Goal: Task Accomplishment & Management: Complete application form

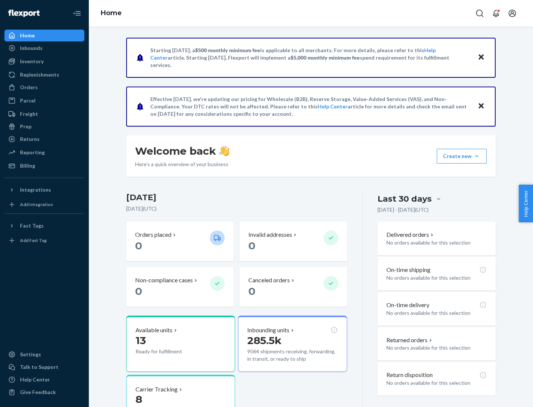
click at [477, 156] on button "Create new Create new inbound Create new order Create new product" at bounding box center [462, 156] width 50 height 15
click at [44, 48] on div "Inbounds" at bounding box center [44, 48] width 79 height 10
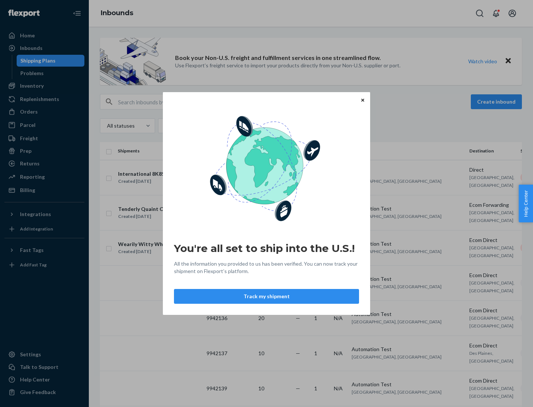
click at [363, 100] on icon "Close" at bounding box center [363, 100] width 3 height 3
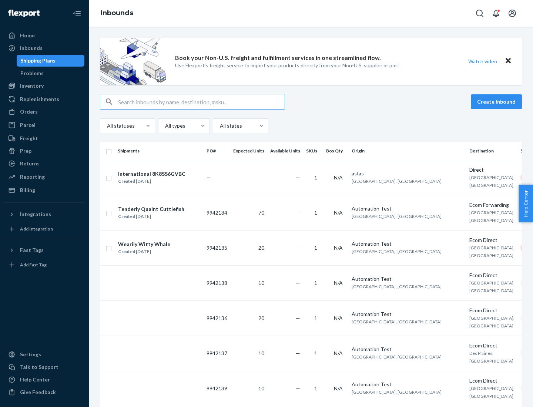
click at [498, 102] on button "Create inbound" at bounding box center [496, 101] width 51 height 15
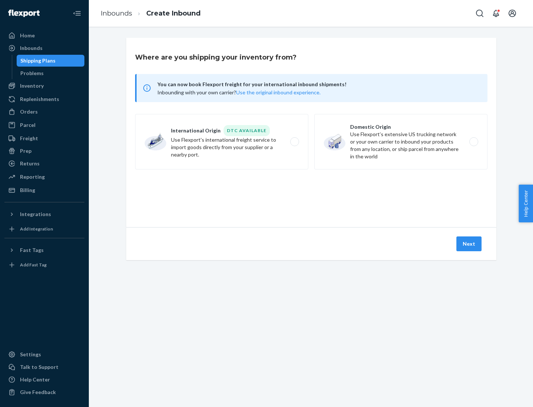
click at [401, 142] on label "Domestic Origin Use Flexport’s extensive US trucking network or your own carrie…" at bounding box center [400, 142] width 173 height 56
click at [474, 142] on input "Domestic Origin Use Flexport’s extensive US trucking network or your own carrie…" at bounding box center [476, 142] width 5 height 5
radio input "true"
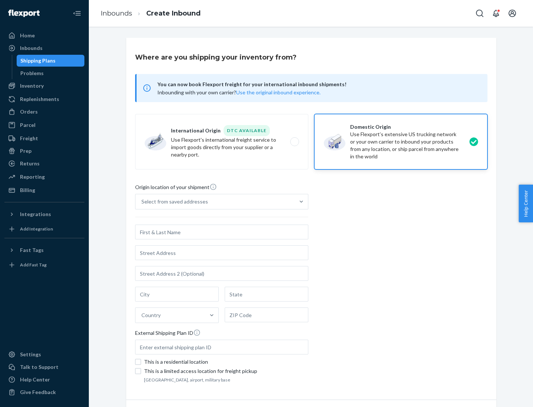
click at [215, 202] on div "Select from saved addresses" at bounding box center [215, 201] width 159 height 15
click at [142, 202] on input "Select from saved addresses" at bounding box center [141, 201] width 1 height 7
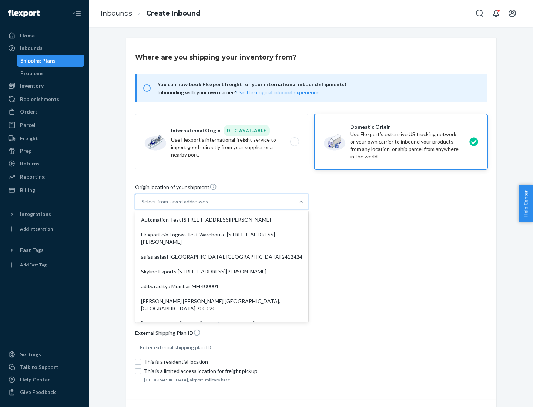
scroll to position [3, 0]
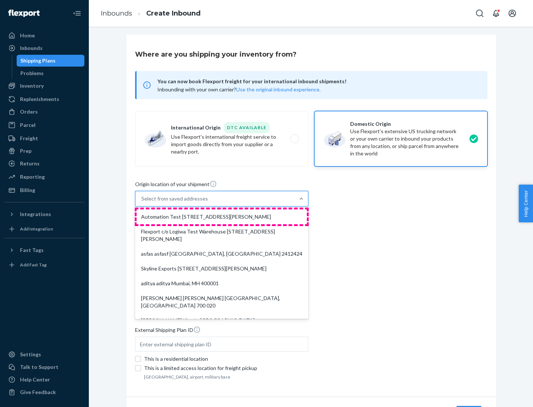
click at [222, 217] on div "Automation Test [STREET_ADDRESS][PERSON_NAME]" at bounding box center [222, 217] width 170 height 15
click at [142, 203] on input "option Automation Test [STREET_ADDRESS][PERSON_NAME]. 9 results available. Use …" at bounding box center [141, 198] width 1 height 7
type input "Automation Test"
type input "9th Floor"
type input "[GEOGRAPHIC_DATA]"
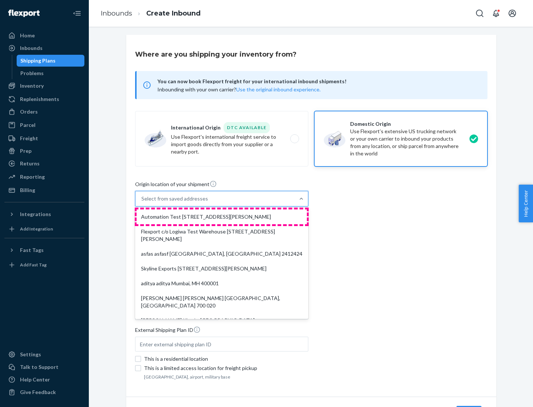
type input "CA"
type input "94104"
type input "[STREET_ADDRESS][PERSON_NAME]"
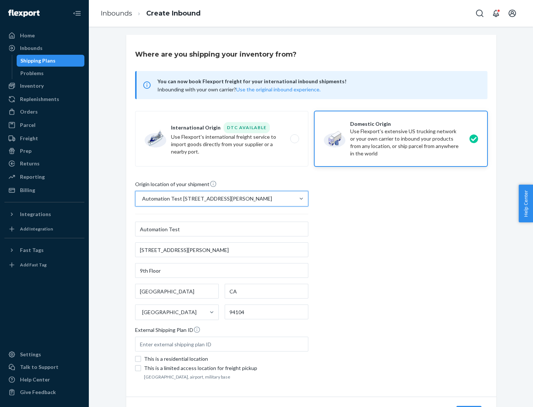
scroll to position [43, 0]
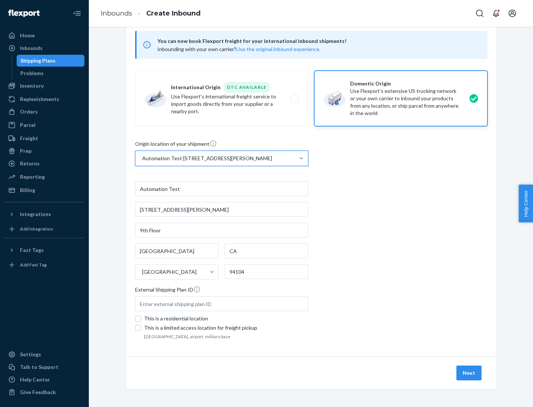
click at [470, 373] on button "Next" at bounding box center [469, 373] width 25 height 15
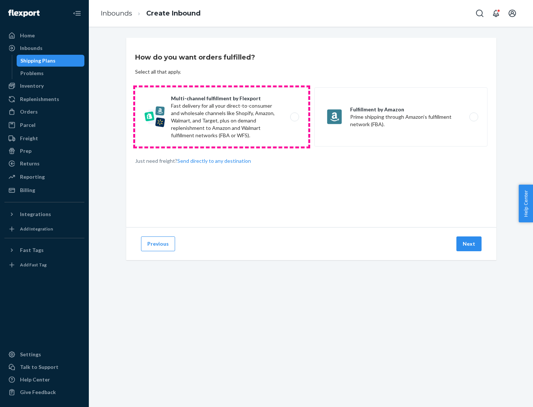
click at [222, 117] on label "Multi-channel fulfillment by Flexport Fast delivery for all your direct-to-cons…" at bounding box center [221, 116] width 173 height 59
click at [294, 117] on input "Multi-channel fulfillment by Flexport Fast delivery for all your direct-to-cons…" at bounding box center [296, 117] width 5 height 5
radio input "true"
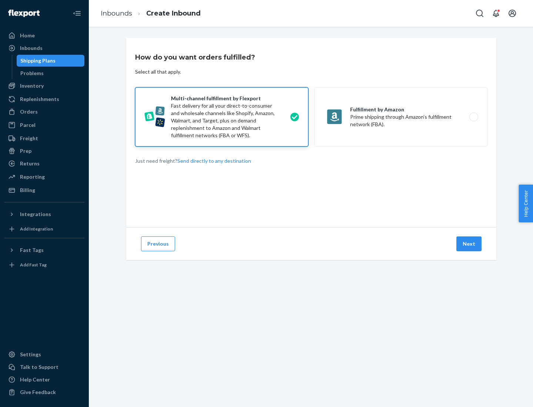
click at [470, 244] on button "Next" at bounding box center [469, 244] width 25 height 15
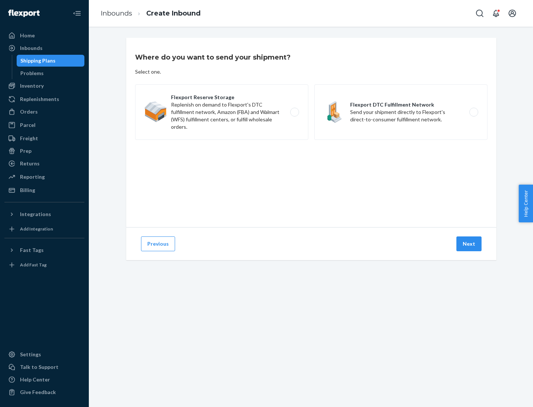
click at [222, 112] on label "Flexport Reserve Storage Replenish on demand to Flexport's DTC fulfillment netw…" at bounding box center [221, 112] width 173 height 56
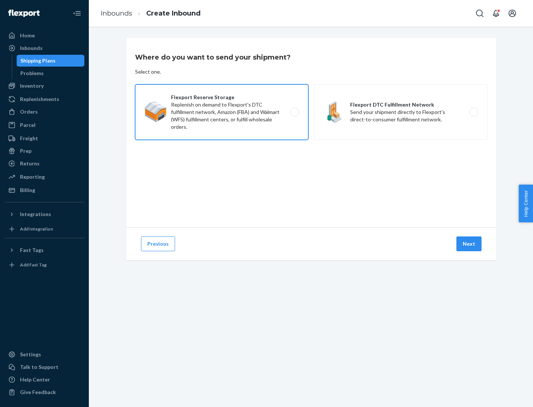
click at [294, 112] on input "Flexport Reserve Storage Replenish on demand to Flexport's DTC fulfillment netw…" at bounding box center [296, 112] width 5 height 5
radio input "true"
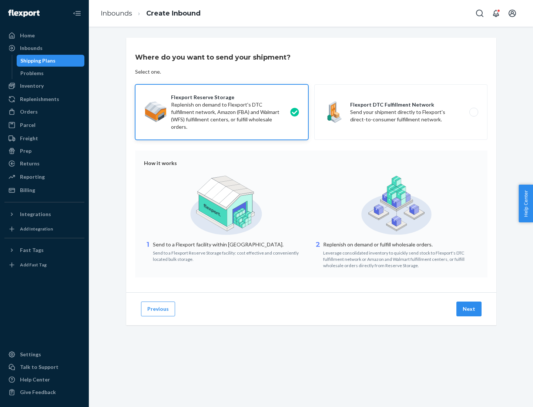
click at [470, 309] on button "Next" at bounding box center [469, 309] width 25 height 15
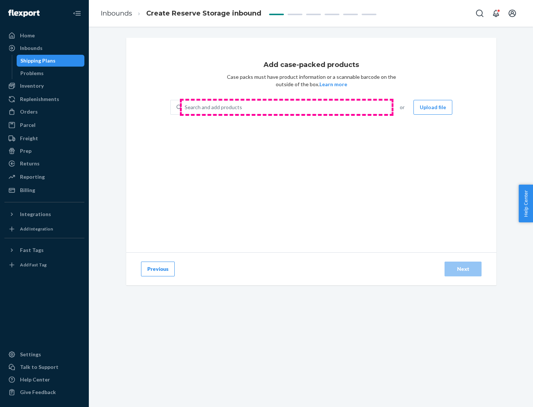
click at [287, 107] on div "Search and add products" at bounding box center [286, 107] width 209 height 13
click at [186, 107] on input "Search and add products" at bounding box center [185, 107] width 1 height 7
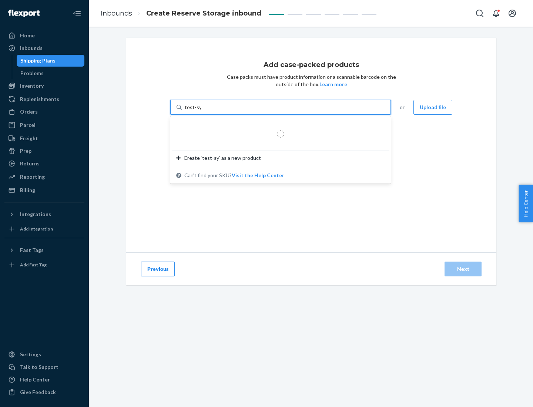
type input "test-syn"
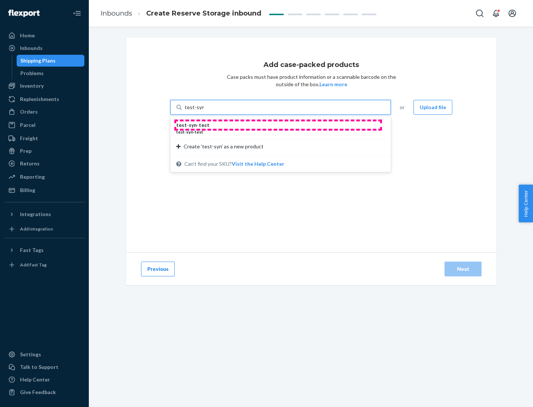
click at [278, 125] on div "test - syn - test" at bounding box center [277, 124] width 203 height 7
click at [204, 111] on input "test-syn" at bounding box center [194, 107] width 19 height 7
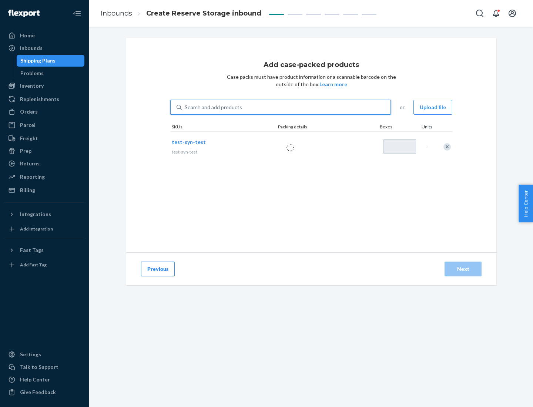
type input "1"
click at [463, 269] on div "Next" at bounding box center [463, 269] width 24 height 7
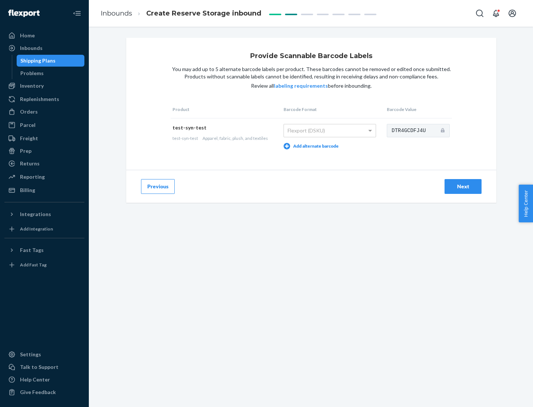
click at [463, 186] on div "Next" at bounding box center [463, 186] width 24 height 7
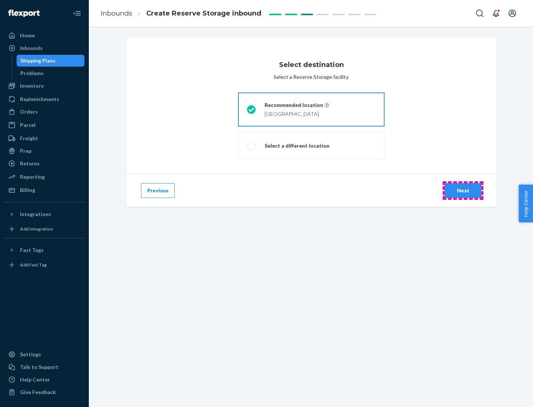
click at [463, 191] on div "Next" at bounding box center [463, 190] width 24 height 7
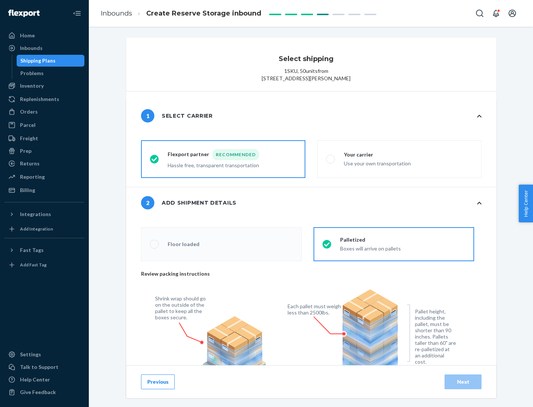
radio input "false"
type input "1"
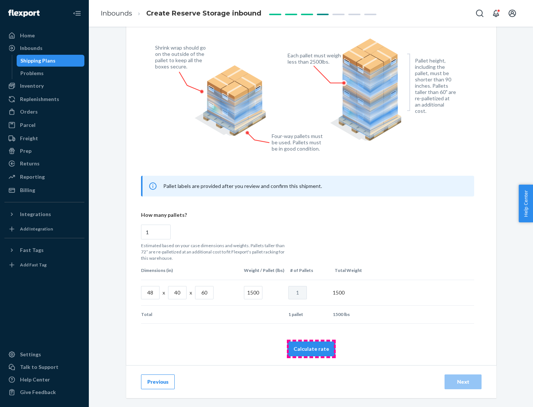
click at [312, 349] on button "Calculate rate" at bounding box center [311, 349] width 48 height 15
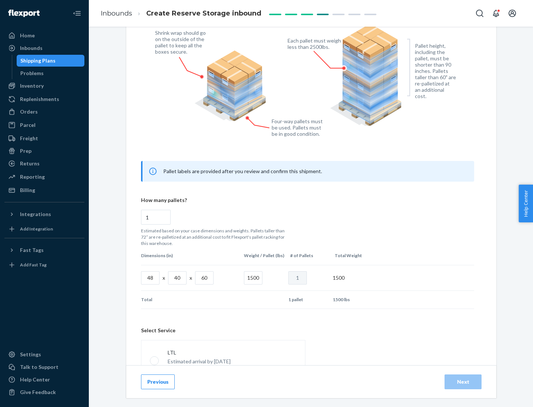
radio input "false"
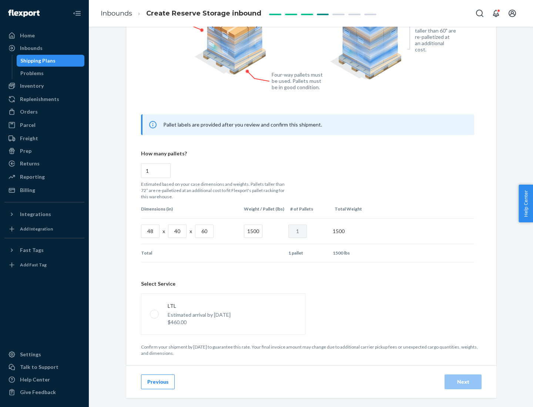
click at [223, 314] on p "Estimated arrival by [DATE]" at bounding box center [199, 315] width 63 height 7
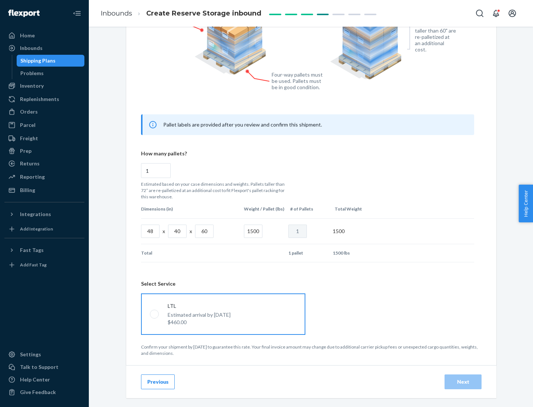
click at [155, 314] on input "LTL Estimated arrival by [DATE] $460.00" at bounding box center [152, 314] width 5 height 5
radio input "true"
radio input "false"
click at [463, 382] on div "Next" at bounding box center [463, 382] width 24 height 7
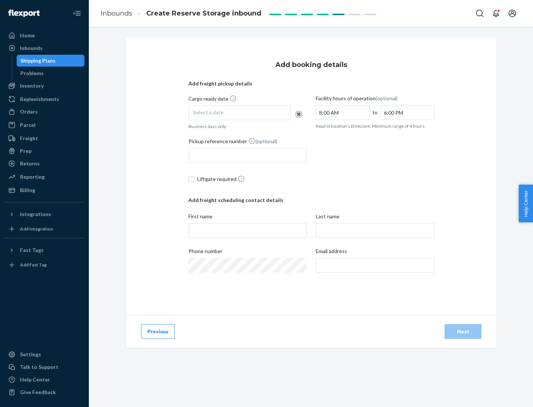
click at [240, 113] on div "Select a date" at bounding box center [240, 113] width 102 height 15
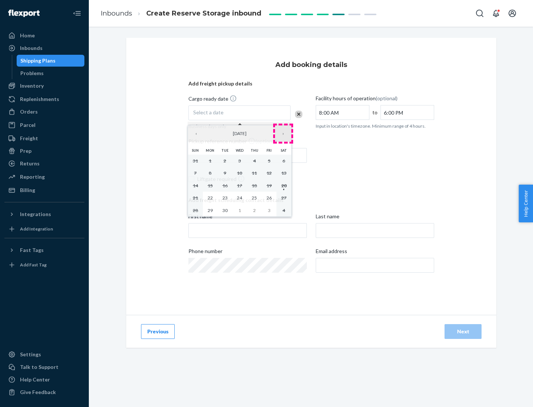
click at [283, 134] on button "›" at bounding box center [283, 134] width 16 height 16
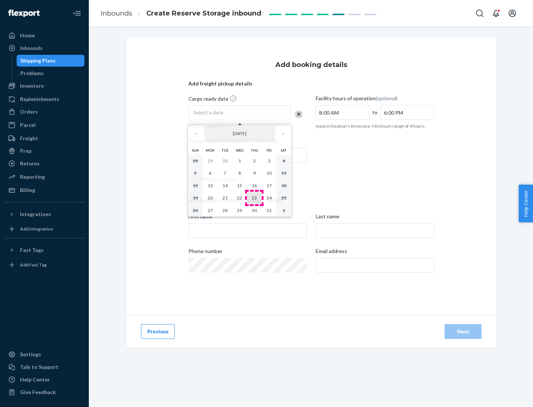
click at [254, 198] on abbr "23" at bounding box center [254, 198] width 5 height 6
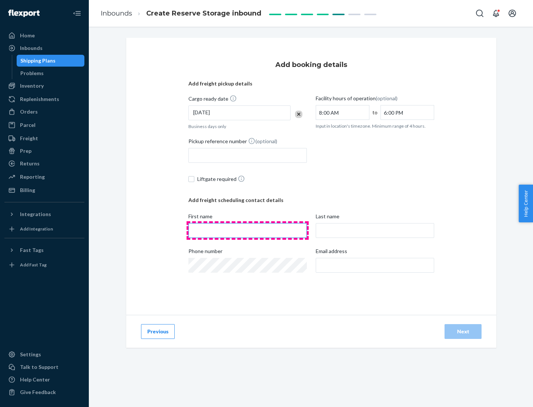
click at [248, 231] on input "First name" at bounding box center [248, 230] width 119 height 15
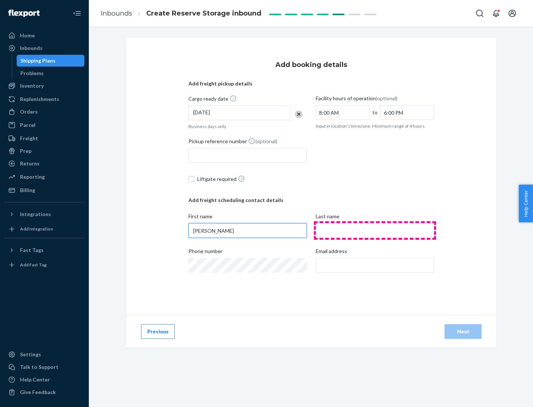
type input "[PERSON_NAME]"
click at [375, 231] on input "Last name" at bounding box center [375, 230] width 119 height 15
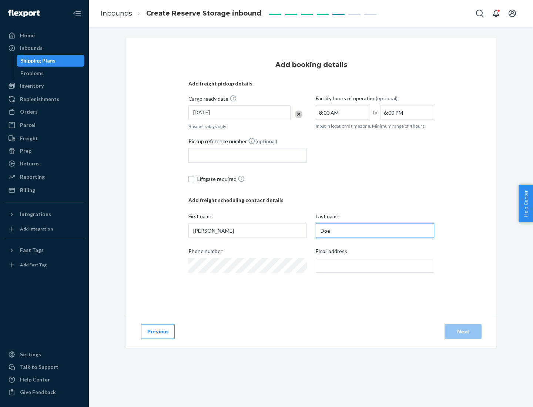
type input "Doe"
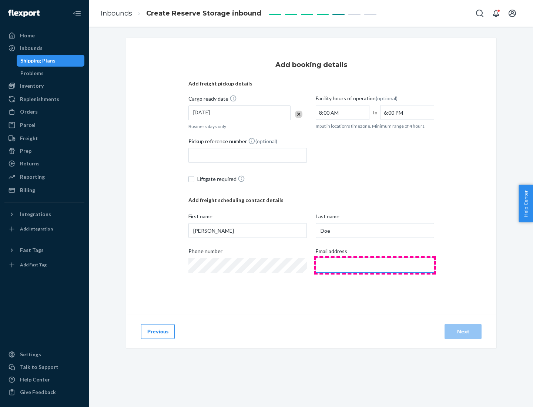
click at [375, 266] on input "Email address" at bounding box center [375, 265] width 119 height 15
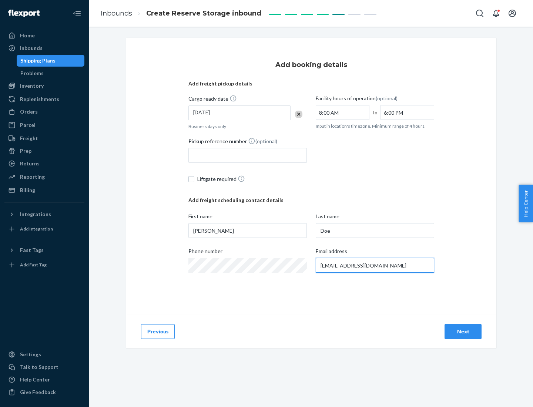
type input "[EMAIL_ADDRESS][DOMAIN_NAME]"
click at [463, 332] on div "Next" at bounding box center [463, 331] width 24 height 7
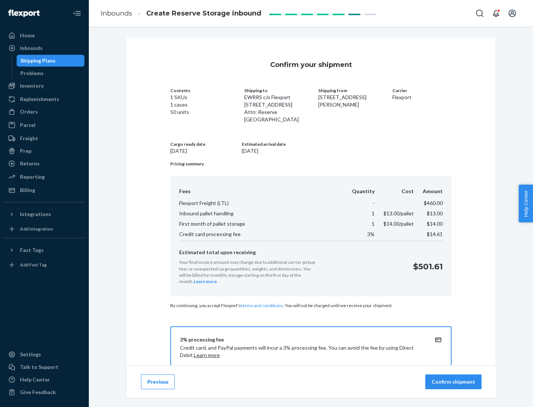
scroll to position [107, 0]
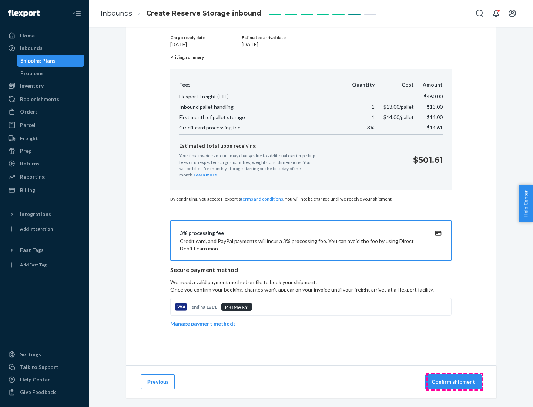
click at [455, 382] on p "Confirm shipment" at bounding box center [454, 382] width 44 height 7
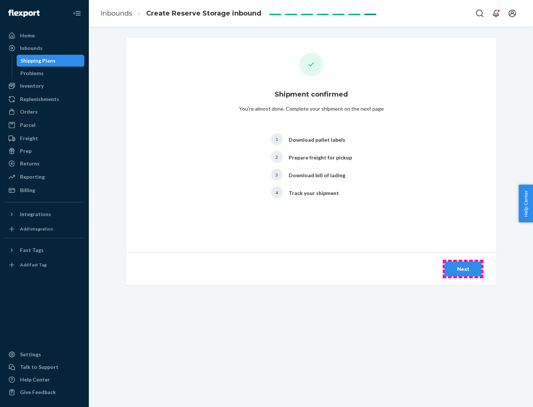
click at [463, 269] on div "Next" at bounding box center [463, 269] width 24 height 7
